Goal: Transaction & Acquisition: Purchase product/service

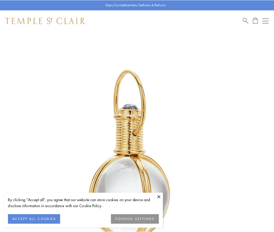
scroll to position [136, 0]
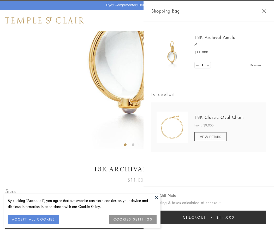
click at [209, 217] on button "Checkout $11,000" at bounding box center [208, 217] width 115 height 14
